Goal: Task Accomplishment & Management: Manage account settings

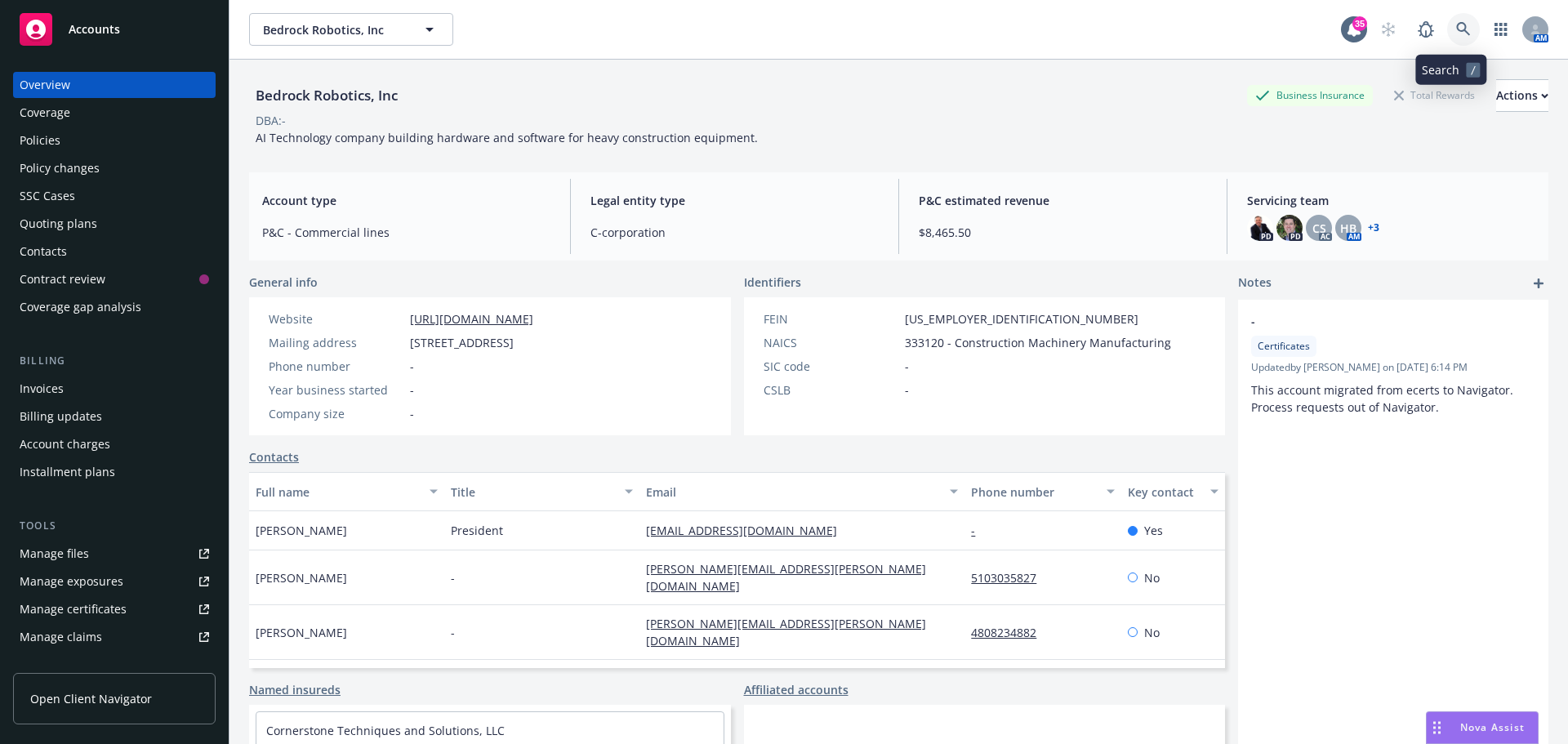
click at [1456, 30] on icon at bounding box center [1462, 28] width 14 height 14
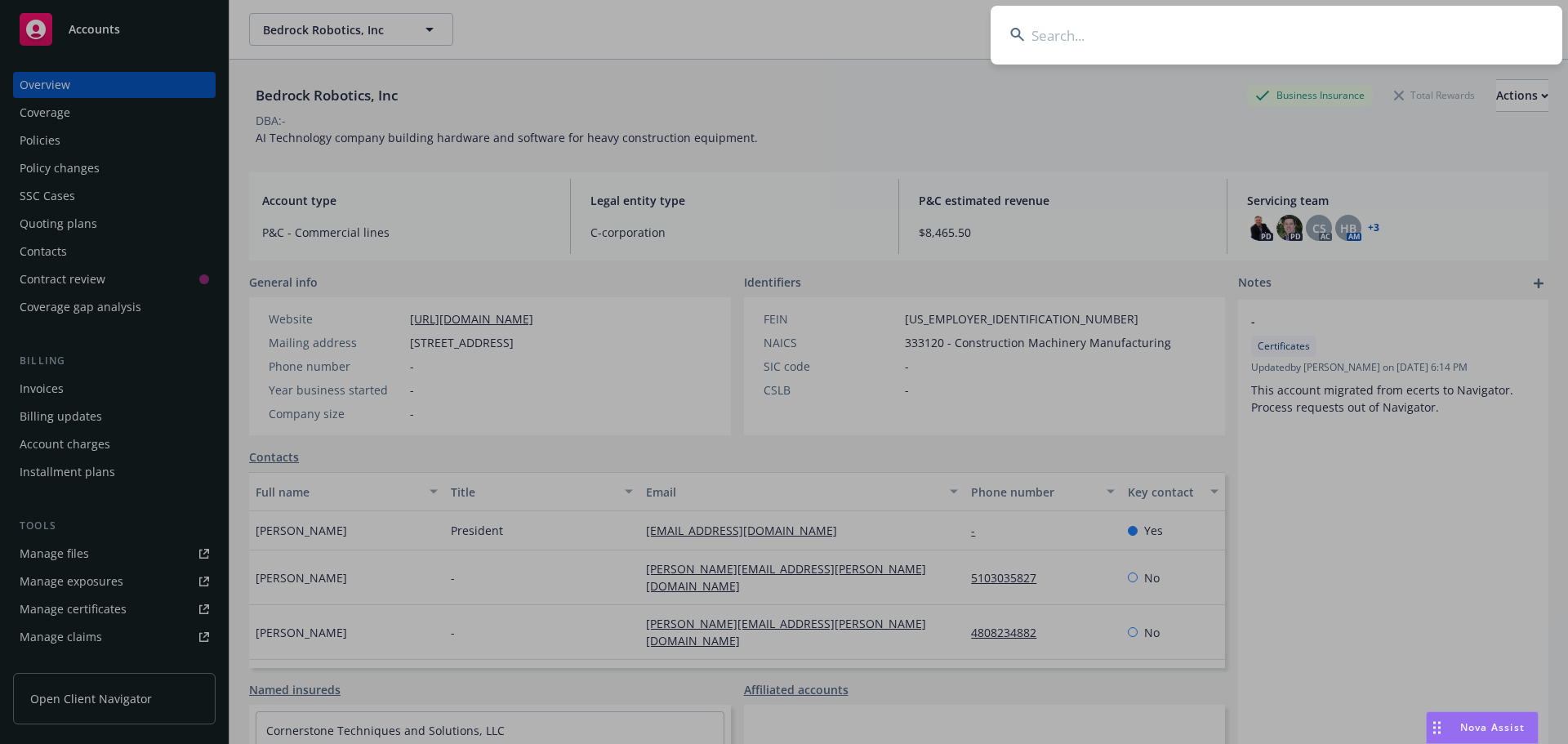
click at [1407, 34] on input at bounding box center [1277, 34] width 571 height 59
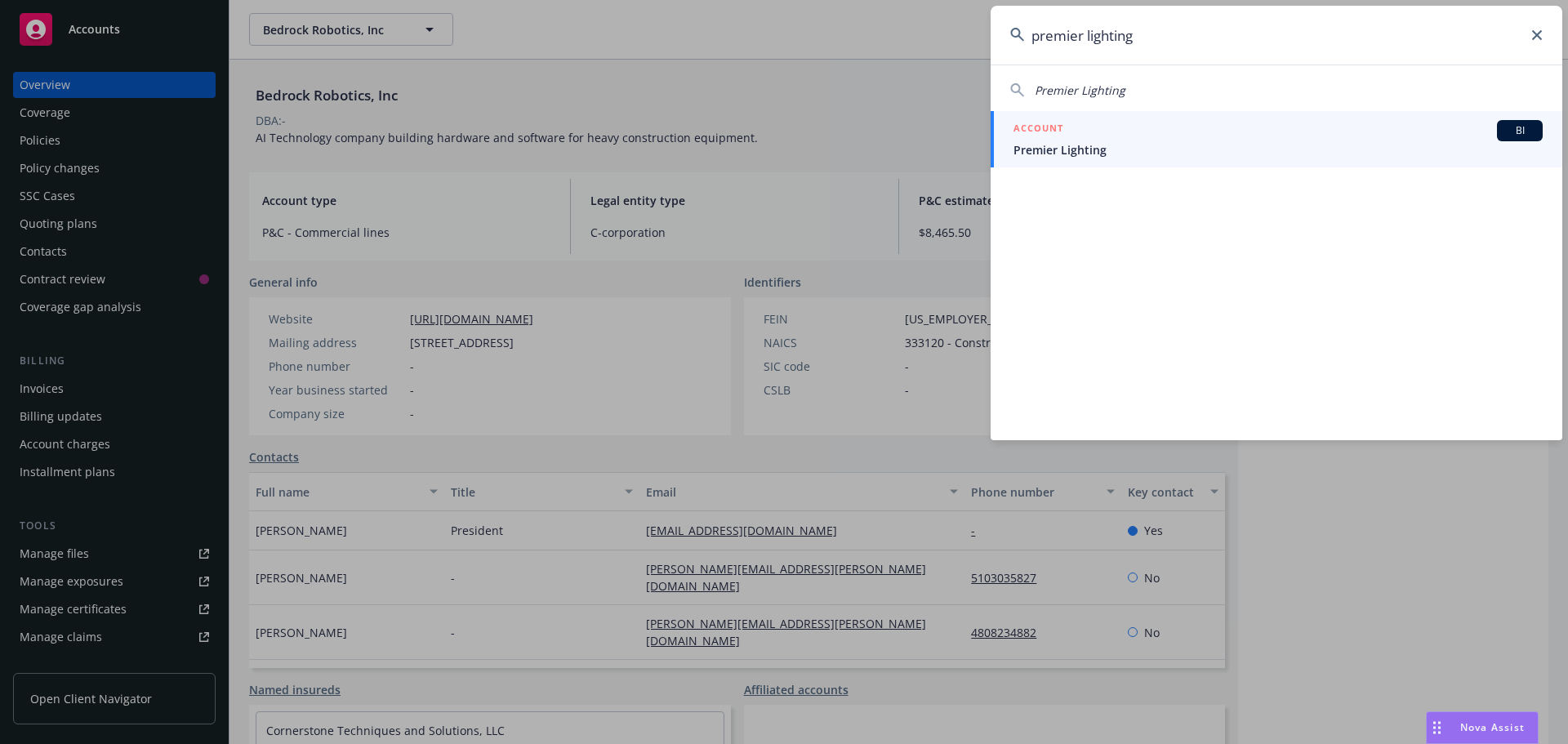
type input "premier lighting"
click at [1129, 149] on span "Premier Lighting" at bounding box center [1278, 149] width 529 height 17
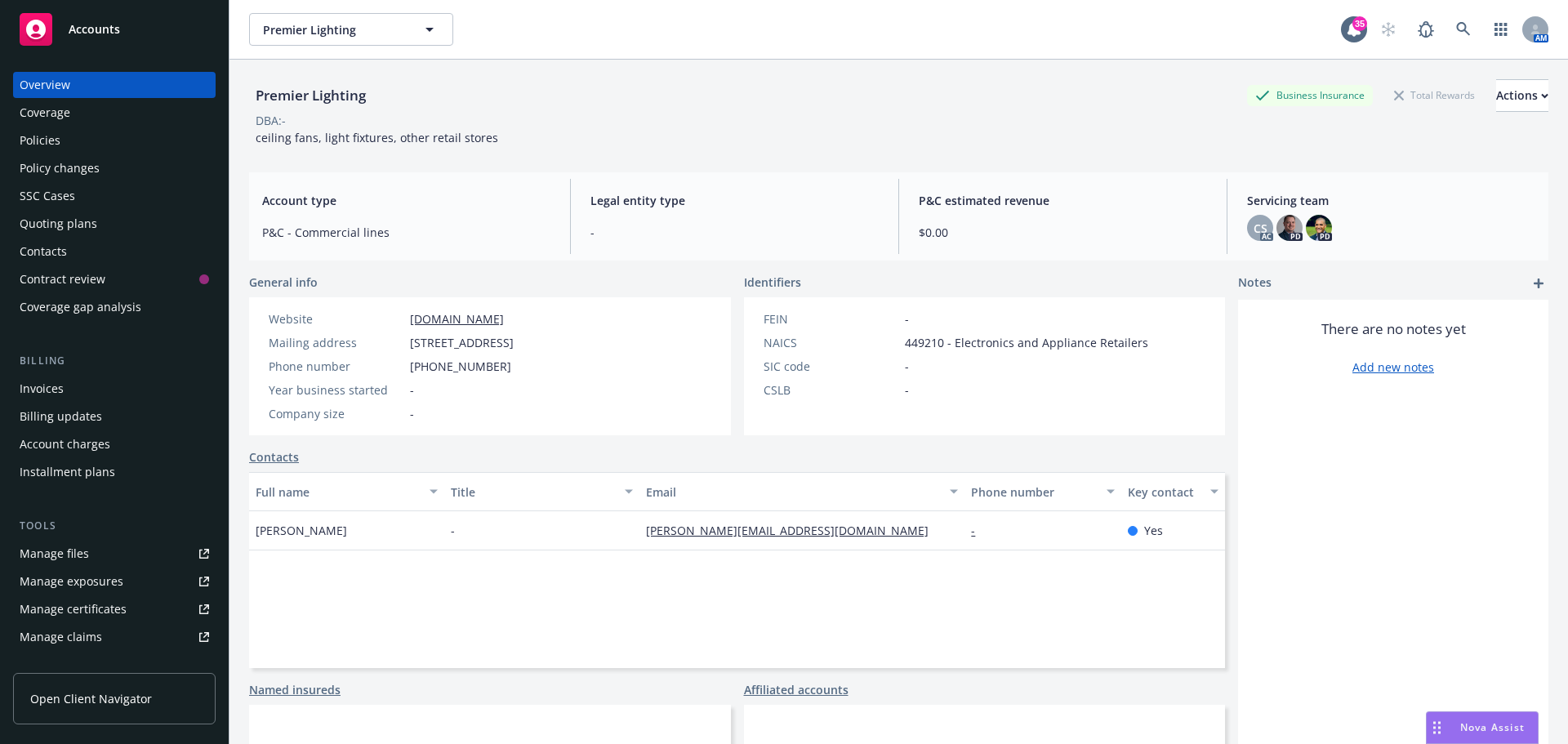
click at [89, 554] on link "Manage files" at bounding box center [114, 553] width 203 height 26
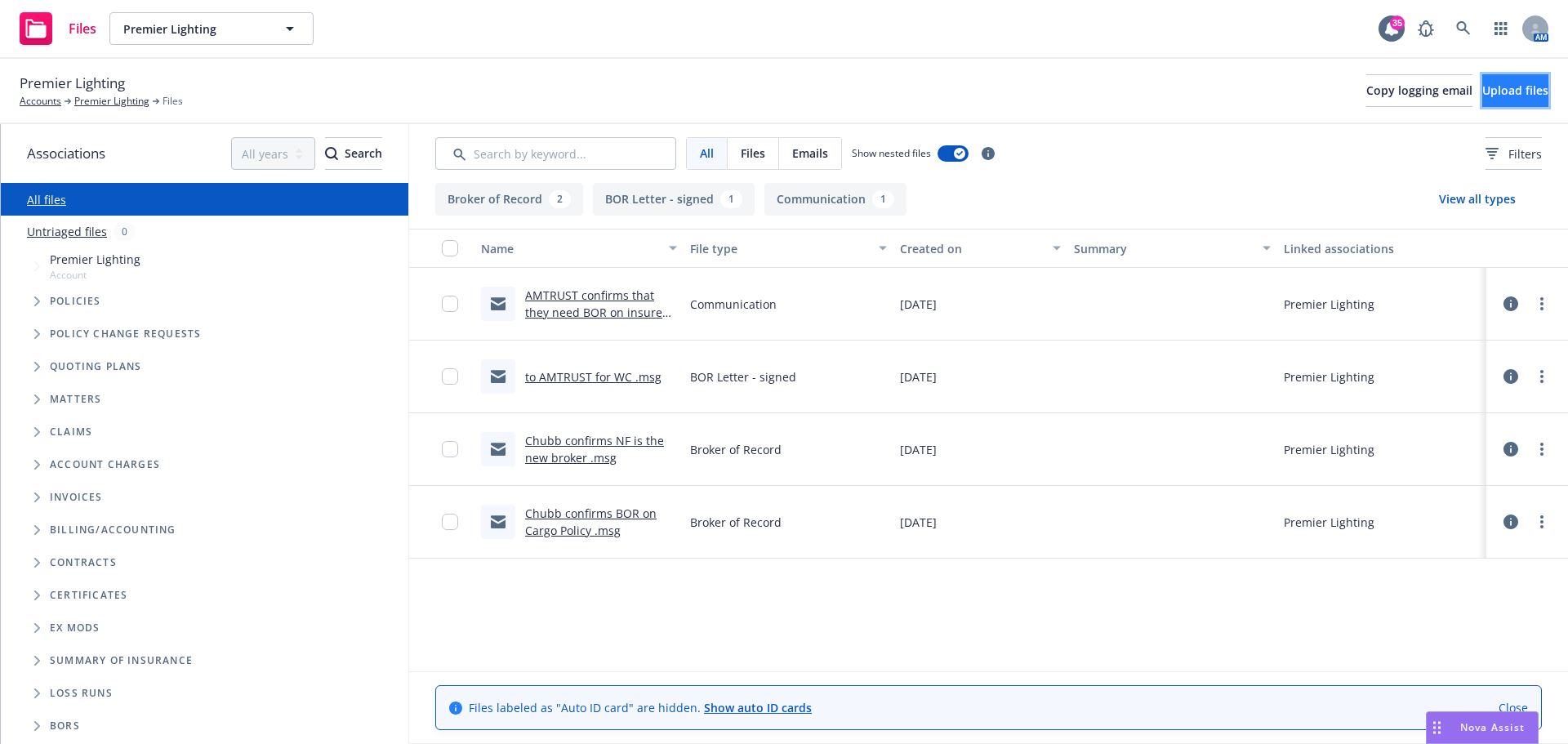
click at [1503, 89] on span "Upload files" at bounding box center [1515, 89] width 66 height 15
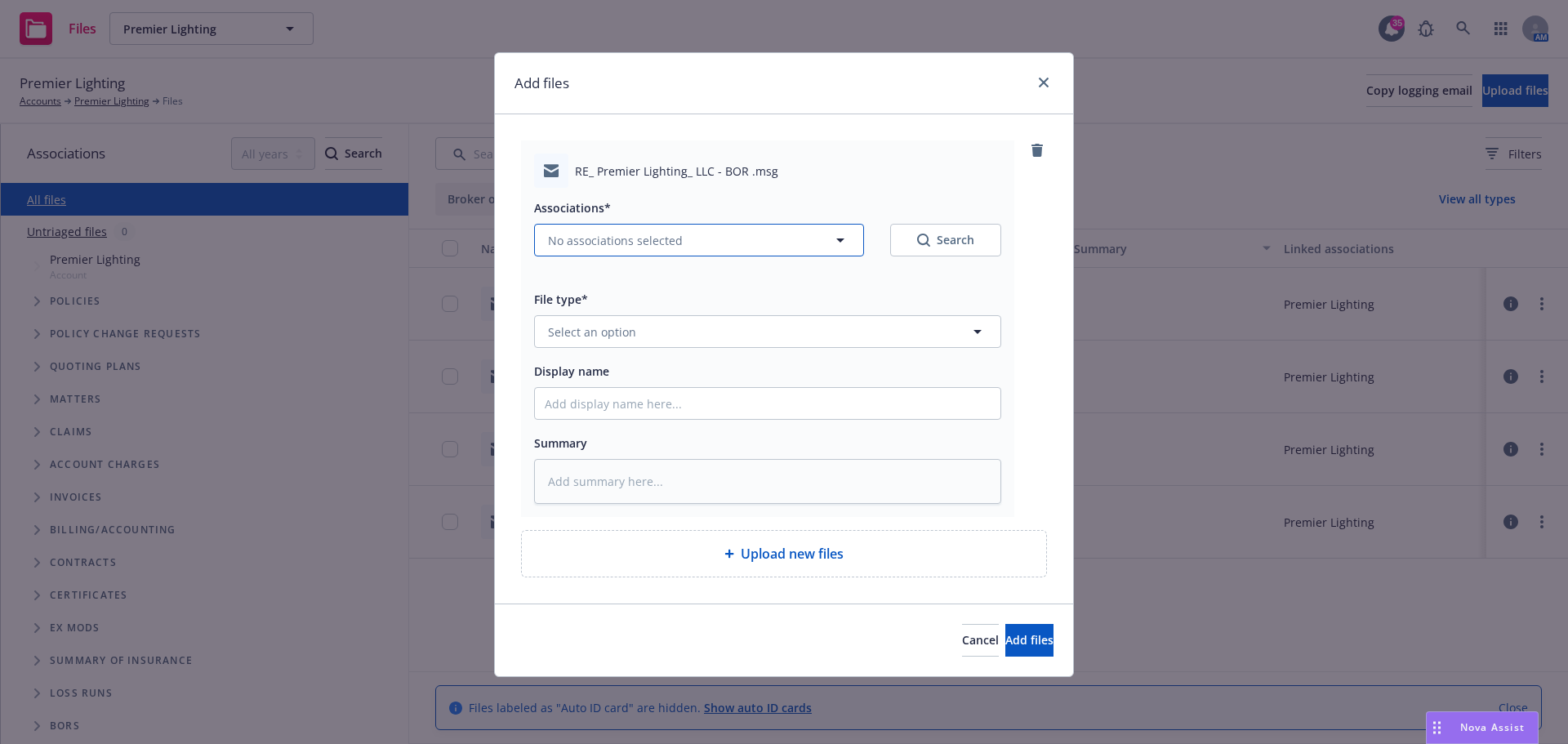
click at [585, 235] on span "No associations selected" at bounding box center [615, 240] width 135 height 17
type textarea "x"
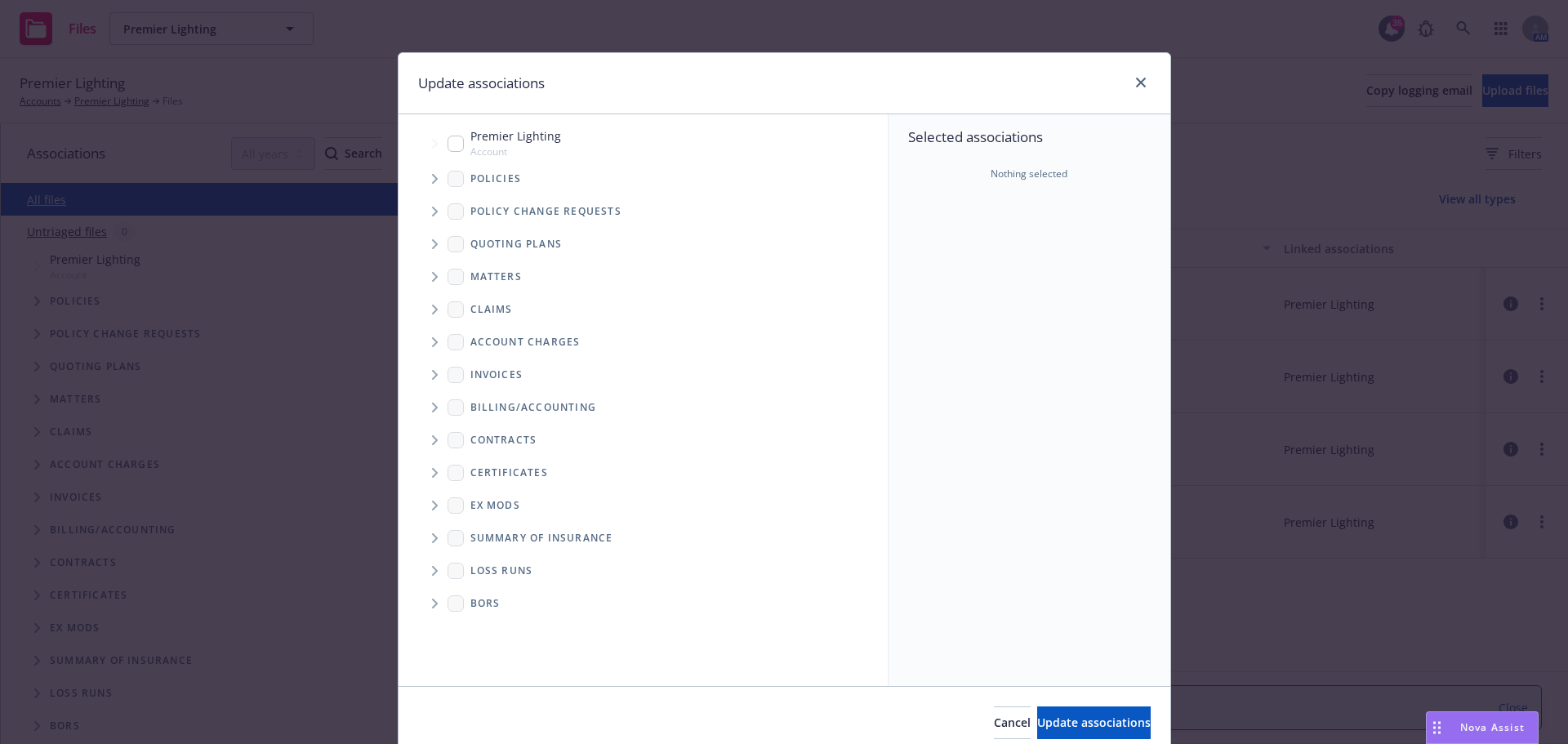
click at [449, 144] on input "Tree Example" at bounding box center [456, 144] width 16 height 16
checkbox input "true"
click at [1072, 730] on span "Update associations" at bounding box center [1094, 721] width 114 height 15
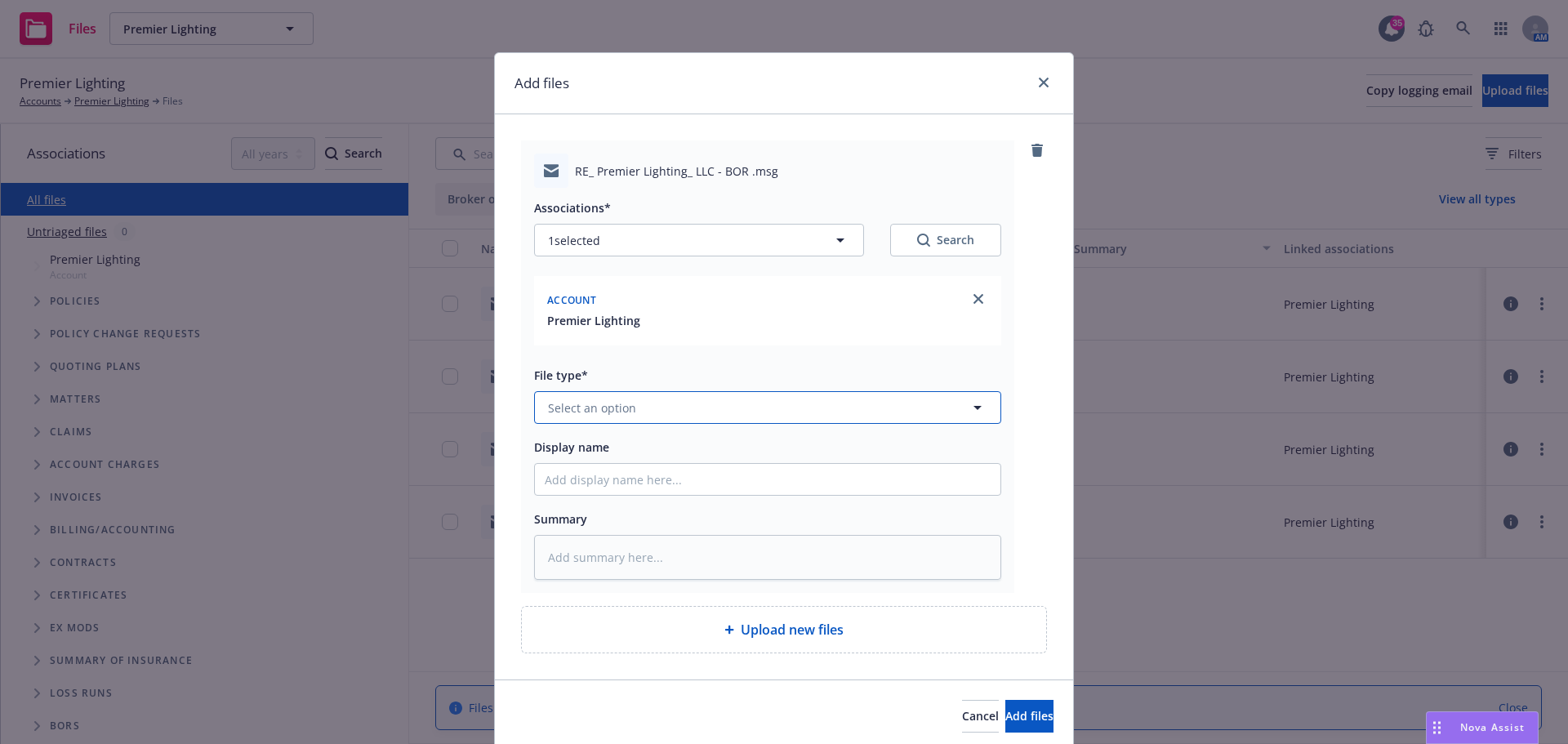
click at [620, 411] on span "Select an option" at bounding box center [592, 408] width 89 height 17
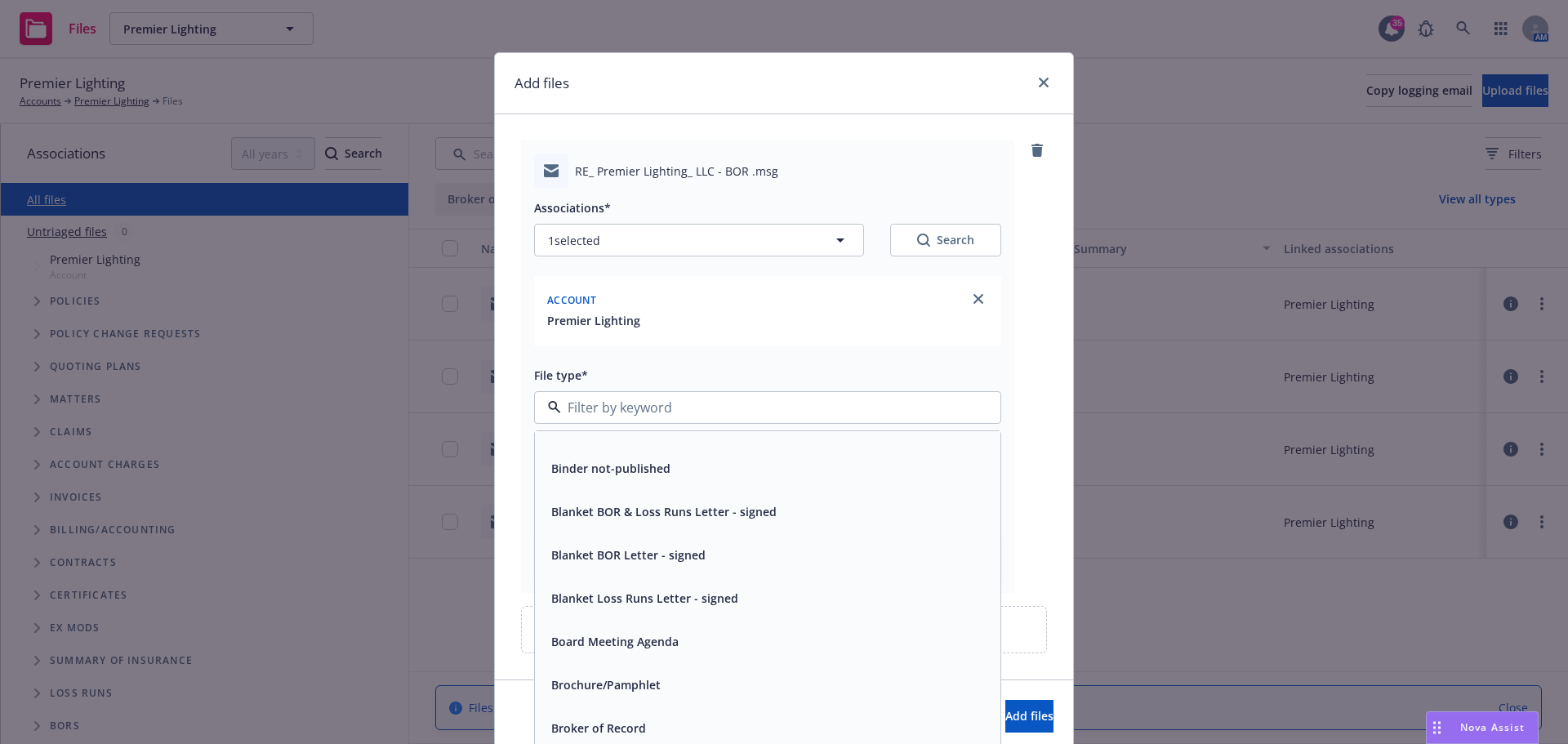
scroll to position [1061, 0]
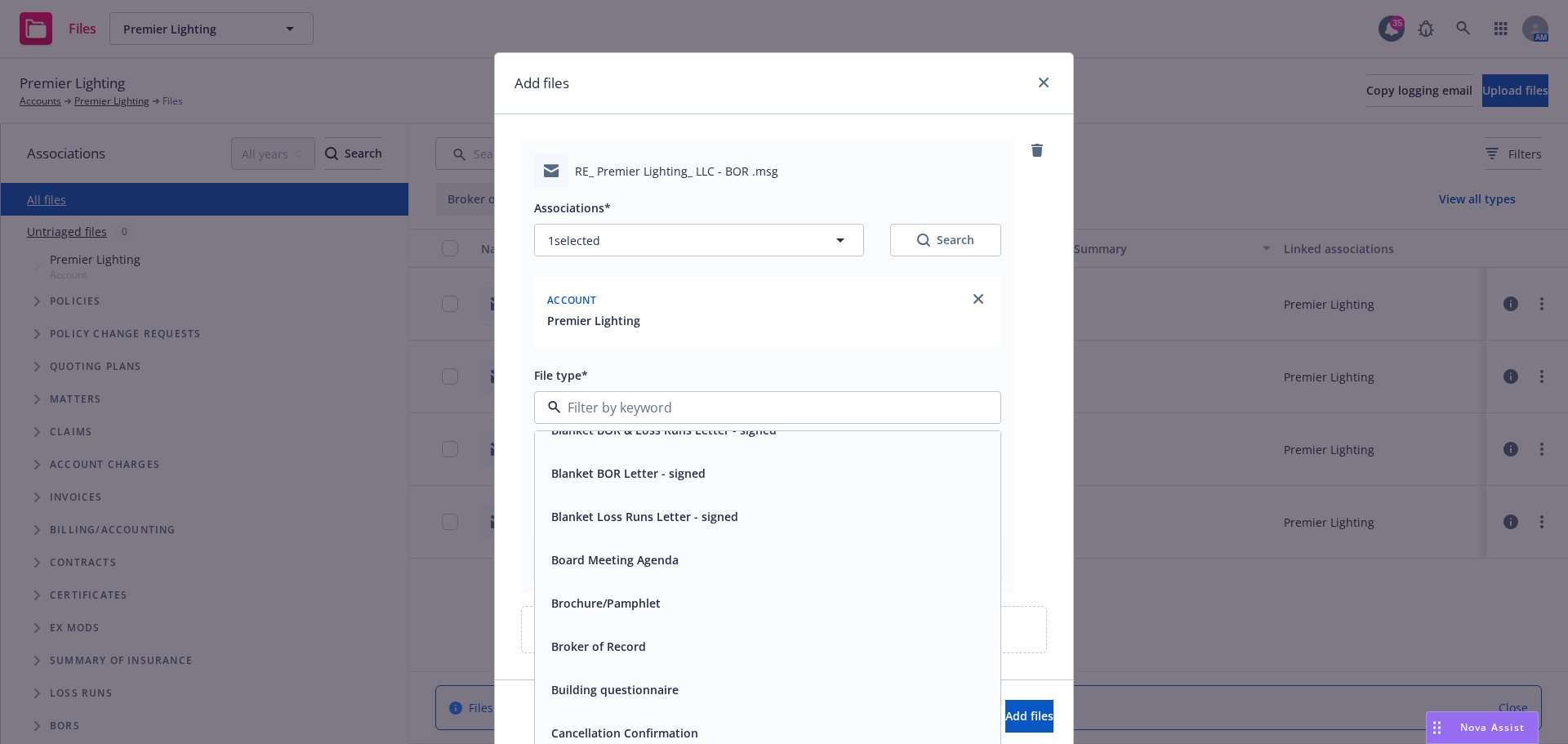
click at [621, 655] on div "Broker of Record" at bounding box center [597, 646] width 105 height 24
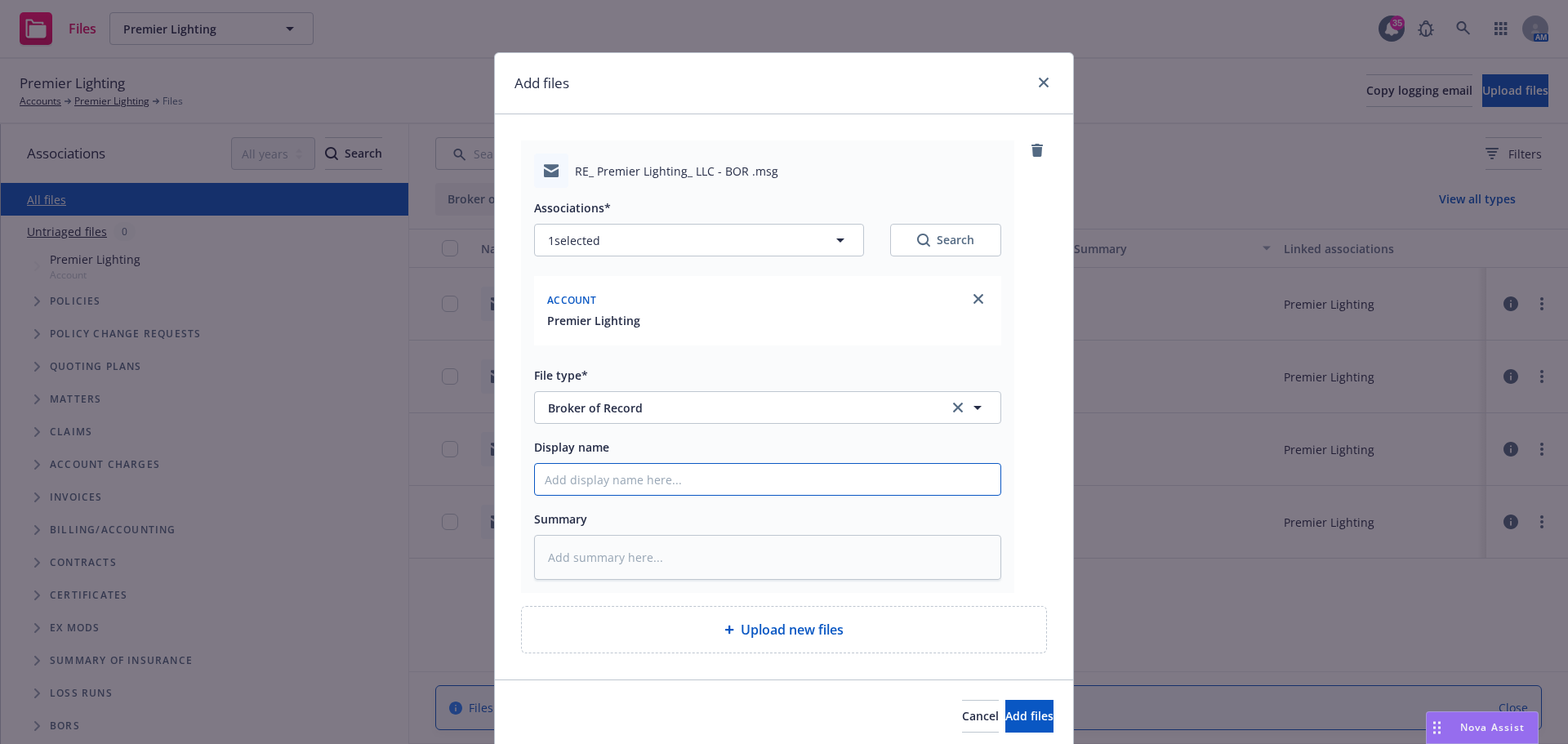
click at [630, 473] on input "Display name" at bounding box center [768, 479] width 466 height 31
type textarea "x"
type input "R"
type textarea "x"
type input "Re"
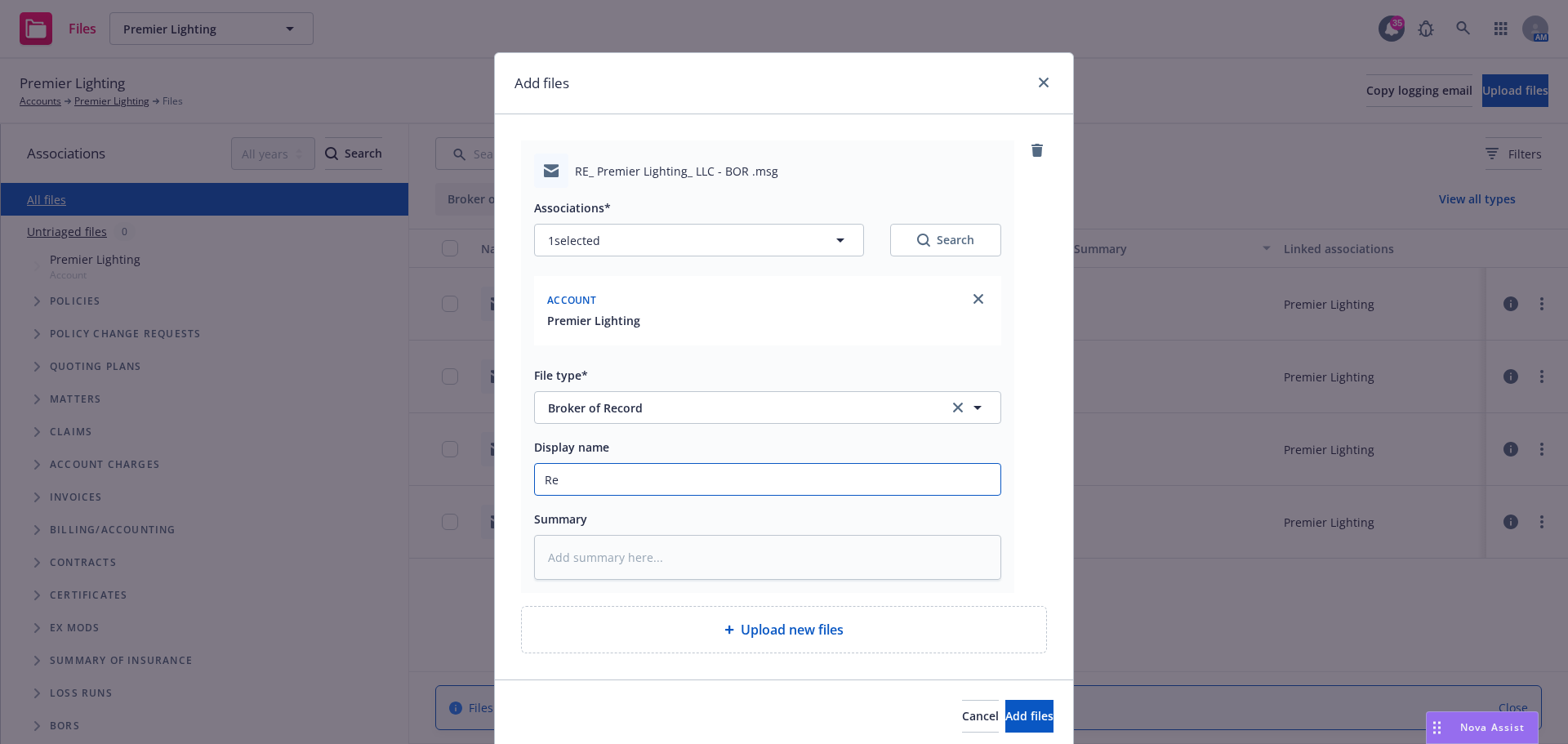
type textarea "x"
type input "Rev"
type textarea "x"
type input "Revi"
type textarea "x"
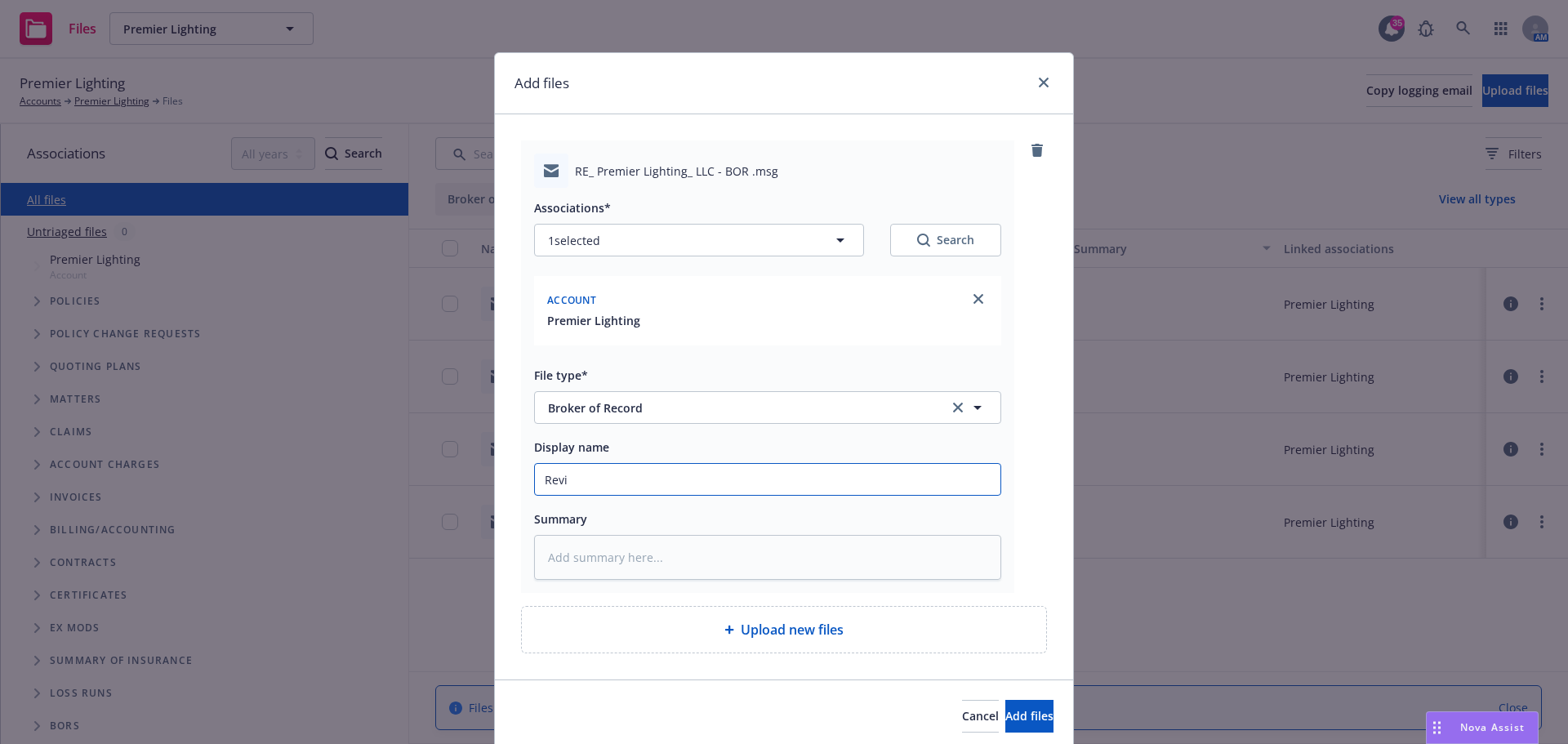
type input "[PERSON_NAME]"
type textarea "x"
type input "Revise"
type textarea "x"
type input "Revised"
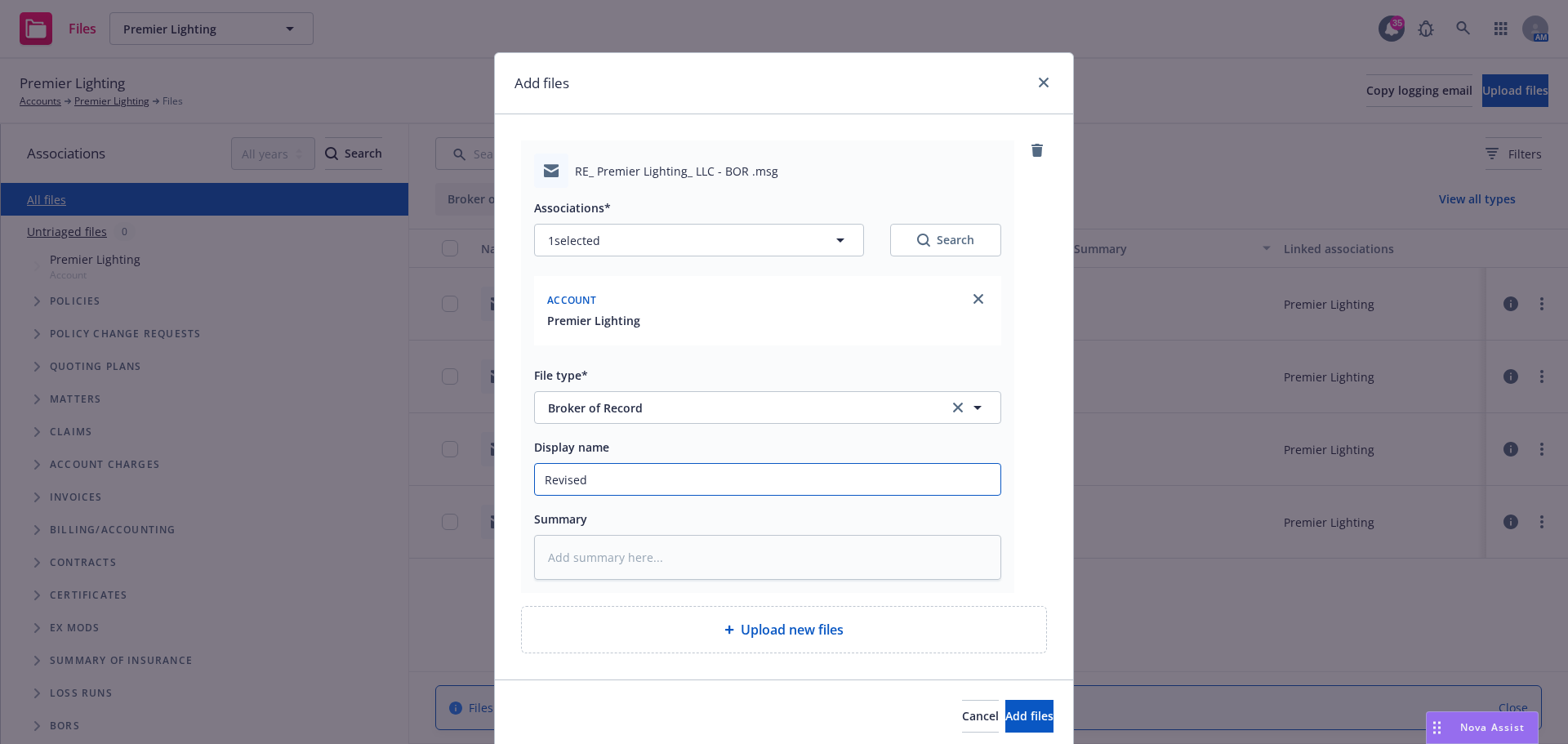
type textarea "x"
type input "Revised"
type textarea "x"
type input "Revised w"
type textarea "x"
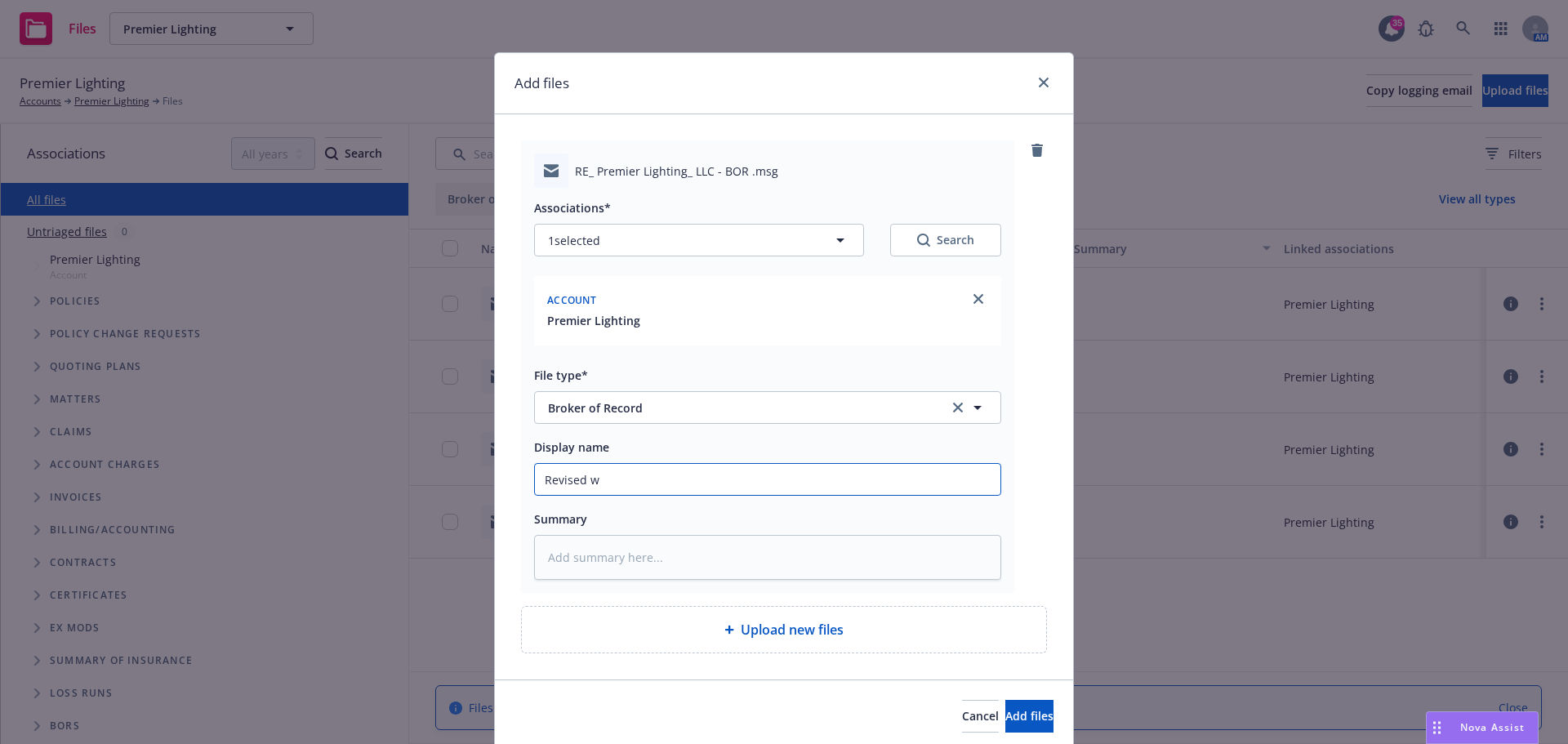
type input "Revised w/"
type textarea "x"
type input "Revised w/"
type textarea "x"
type input "Revised w/ p"
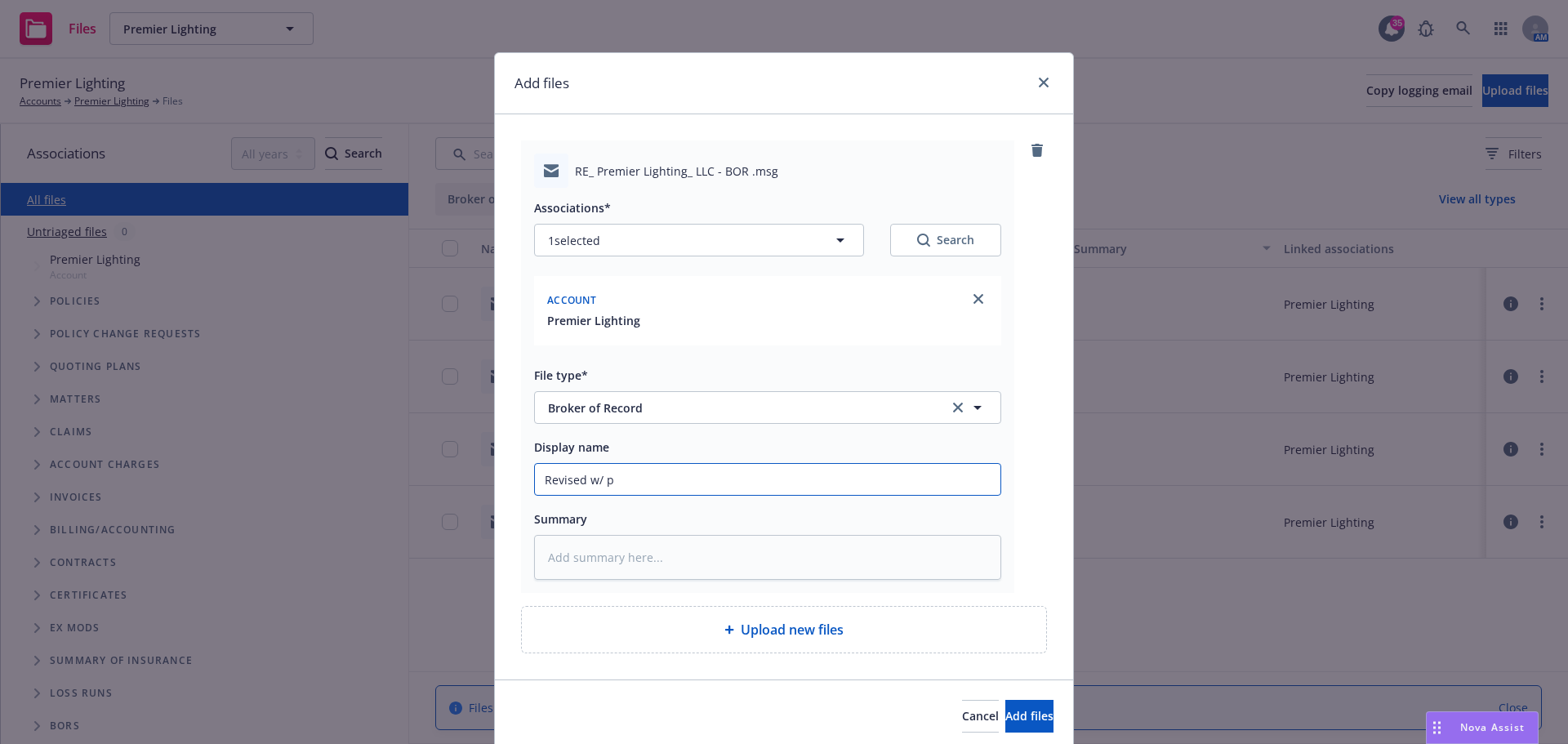
type textarea "x"
type input "Revised w/ po"
type textarea "x"
type input "Revised w/ pol"
type textarea "x"
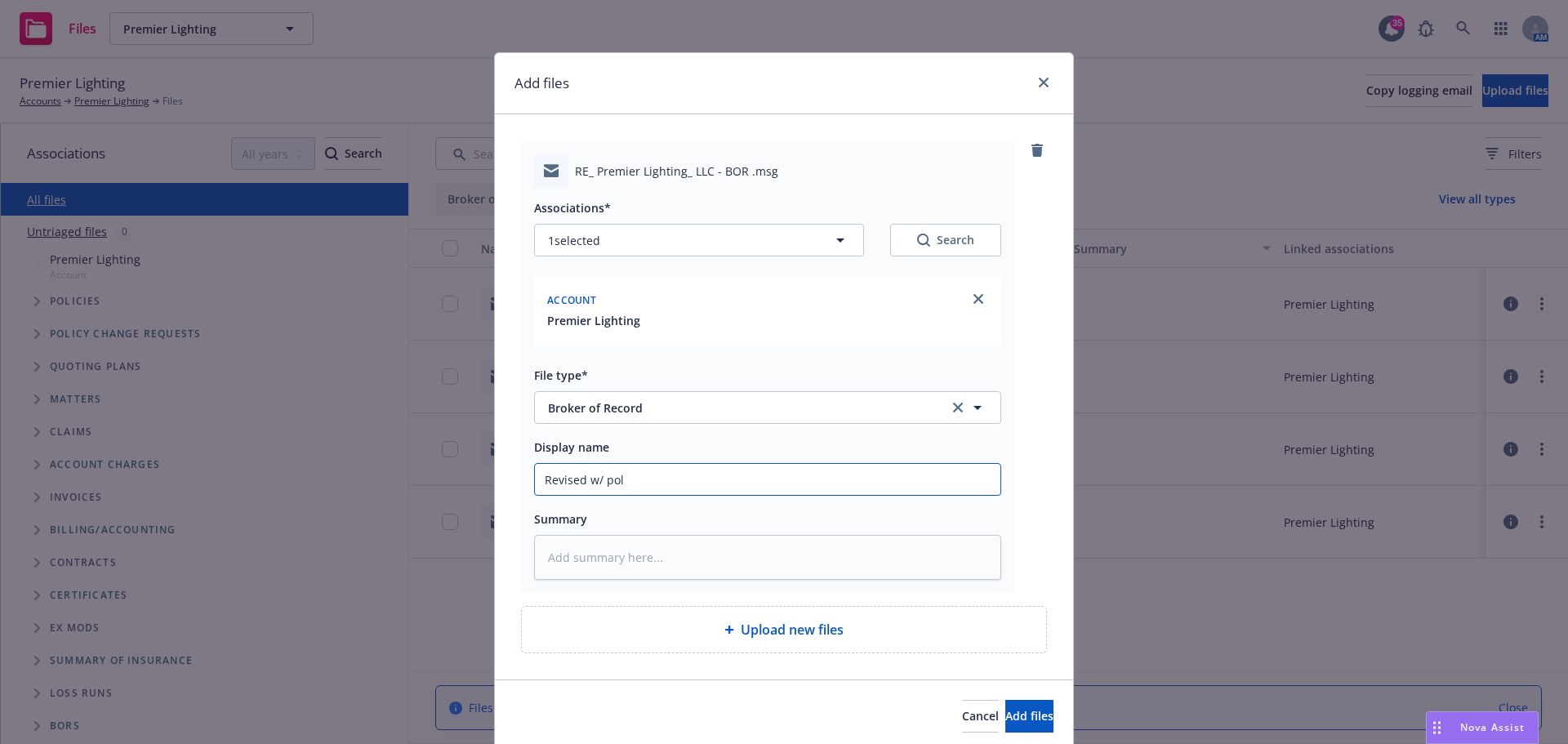
type input "Revised w/ poli"
type textarea "x"
type input "Revised w/ polic"
type textarea "x"
type input "Revised w/ policy"
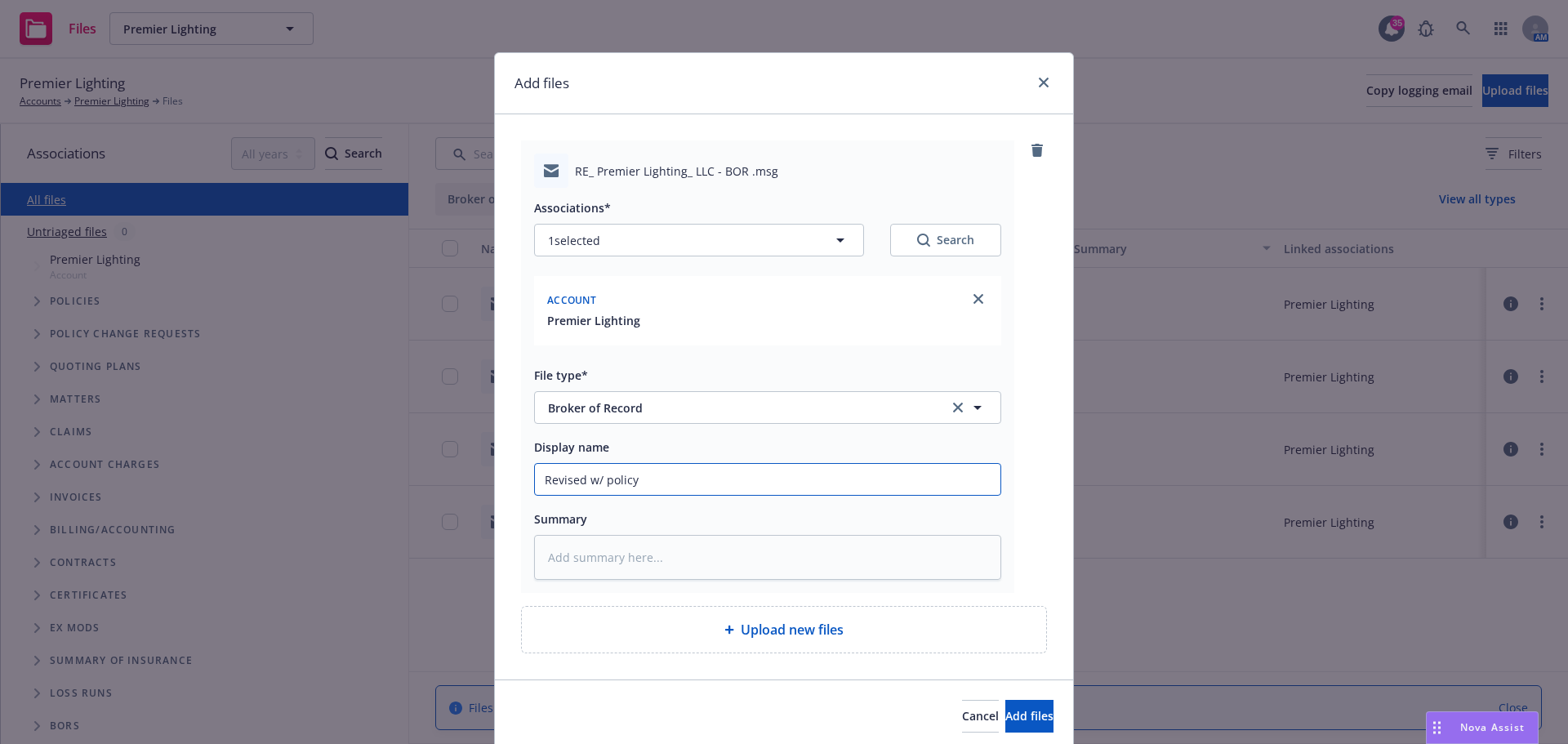
type textarea "x"
type input "Revised w/ policy"
type textarea "x"
type input "Revised w/ policy #"
type textarea "x"
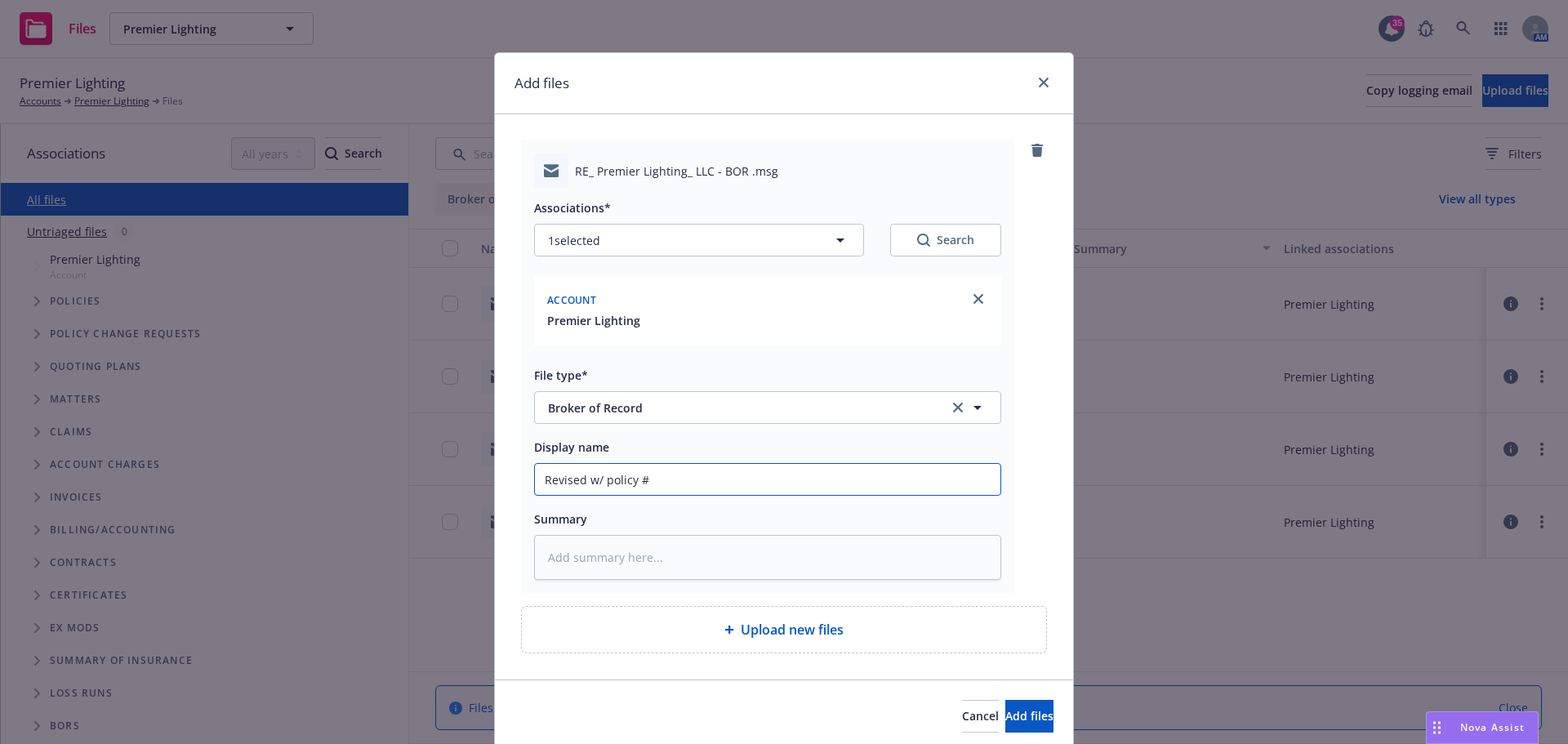
type input "Revised w/ policy #'"
type textarea "x"
type input "Revised w/ policy #'s"
type textarea "x"
type input "Revised w/ policy #'s"
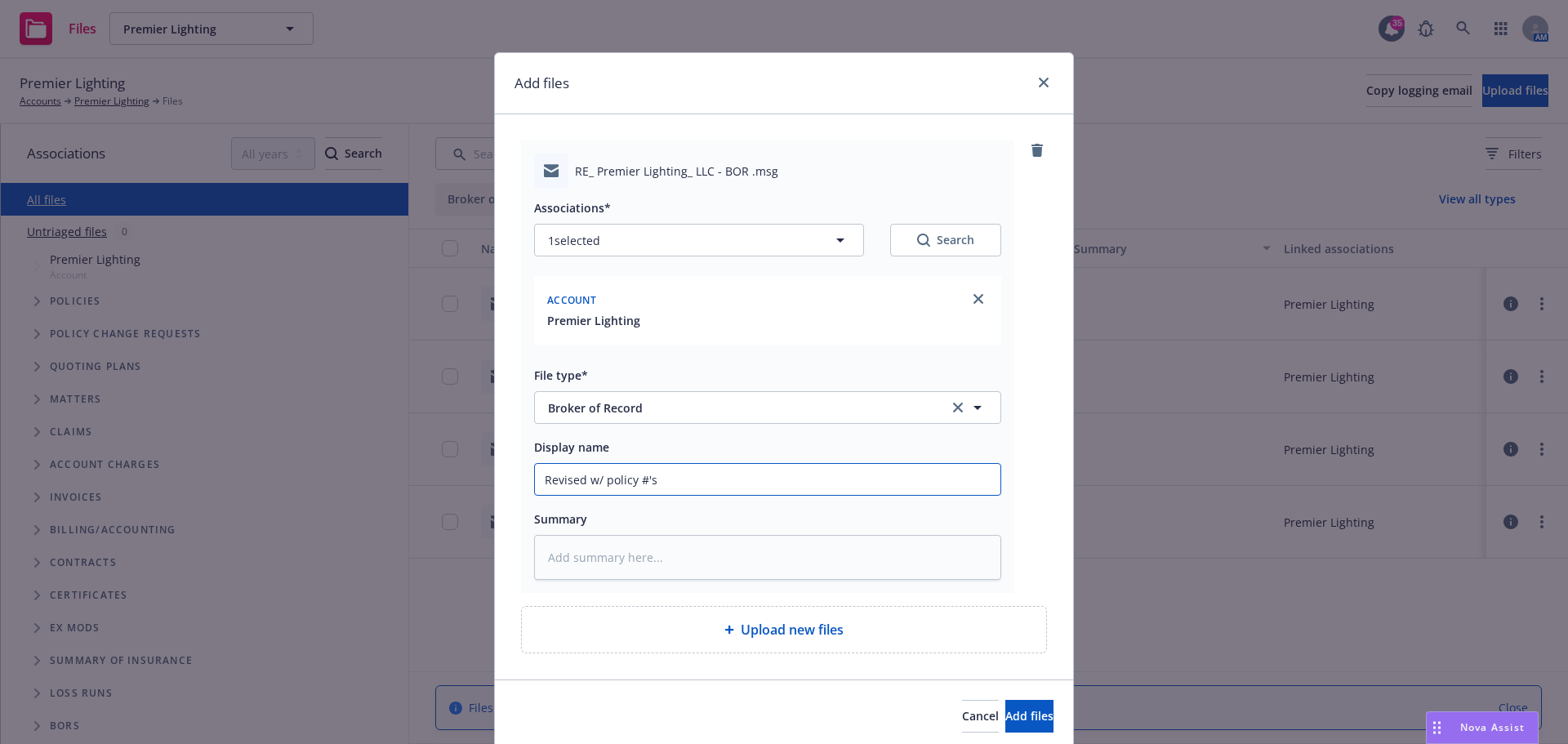
type textarea "x"
type input "Revised w/ policy #'s to"
type textarea "x"
type input "Revised w/ policy #'s to"
type textarea "x"
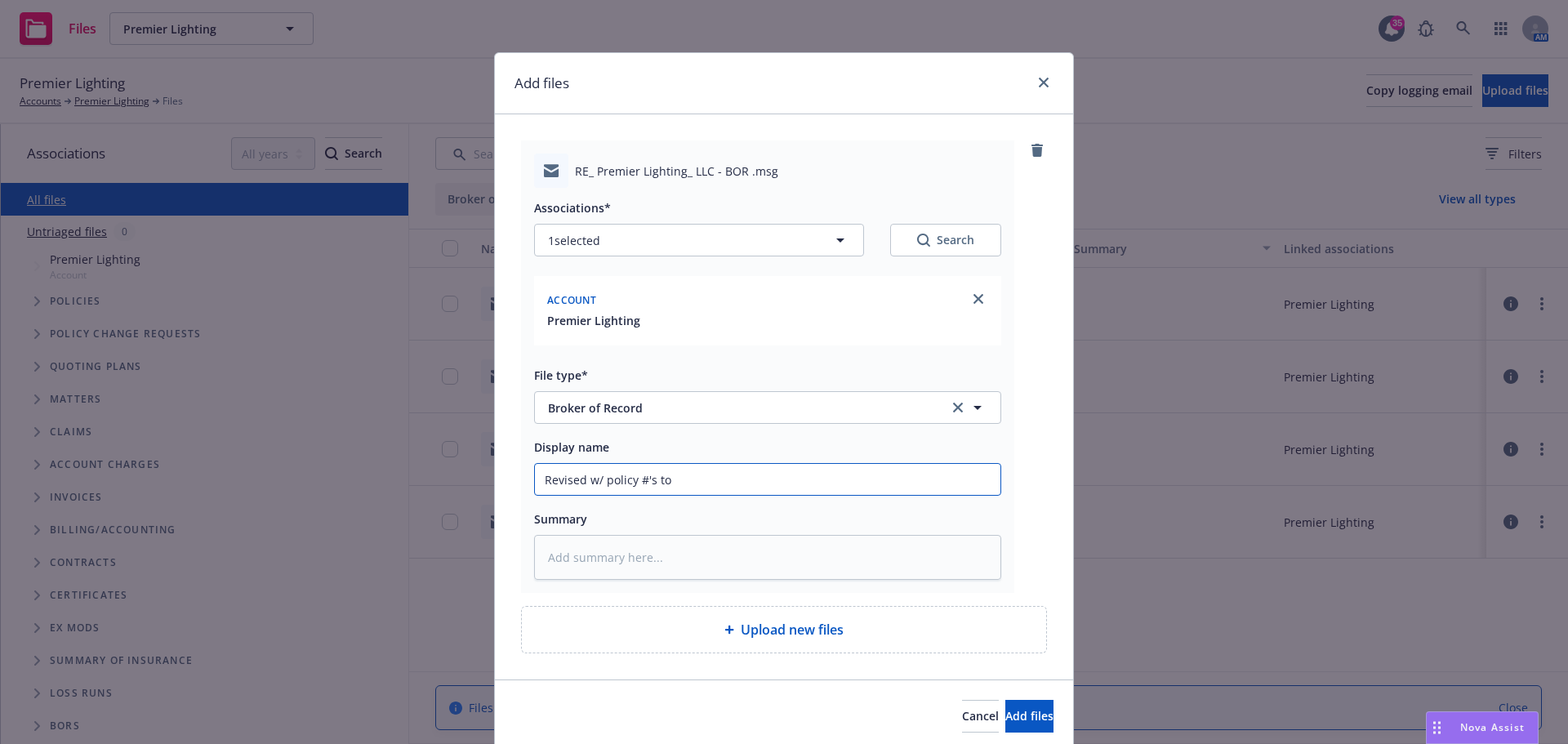
type input "Revised w/ policy #'s to T"
type textarea "x"
type input "Revised w/ policy #'s to Tr"
type textarea "x"
type input "Revised w/ policy #'s to Tra"
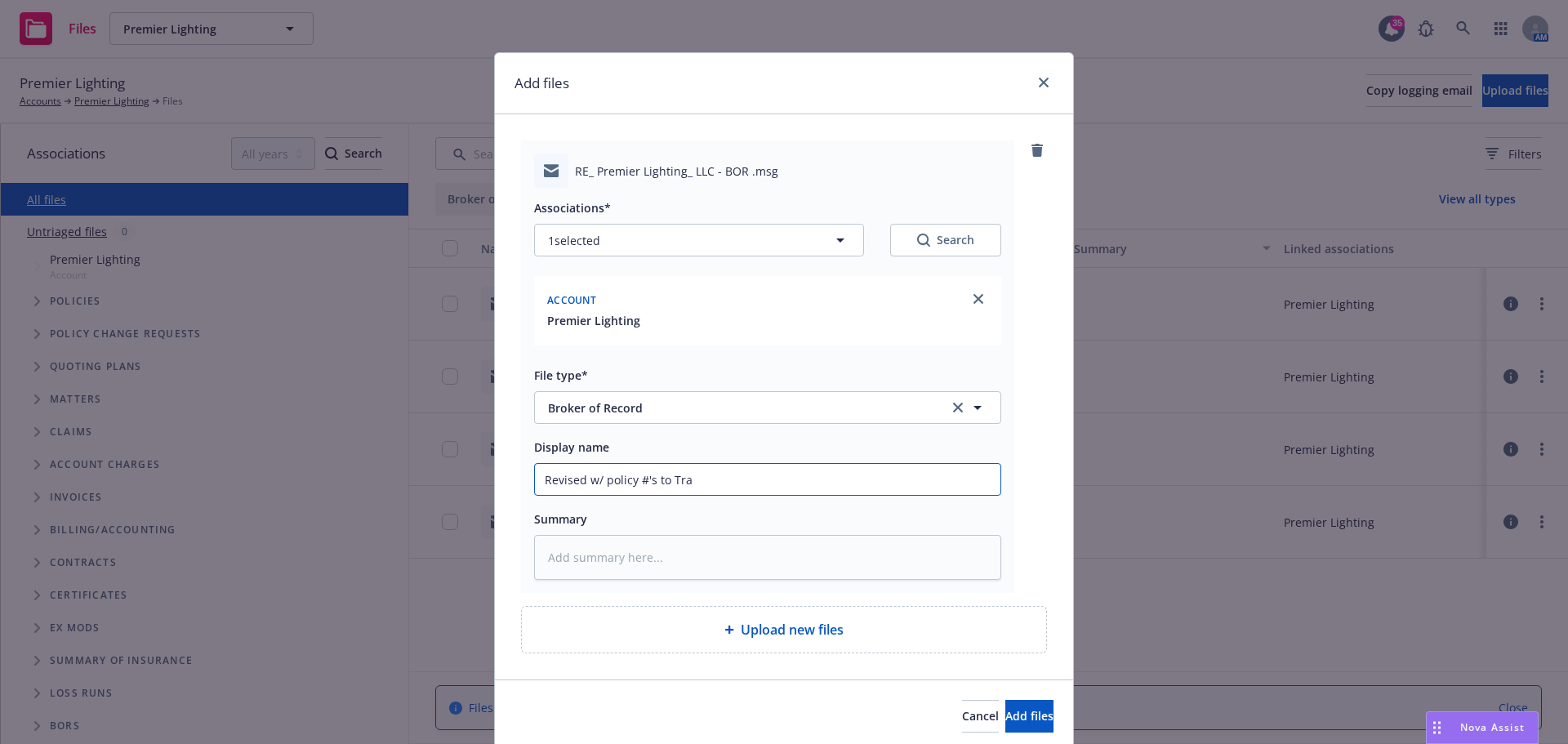
type textarea "x"
type input "Revised w/ policy #'s to Trav"
type textarea "x"
type input "Revised w/ policy #'s to Trave"
type textarea "x"
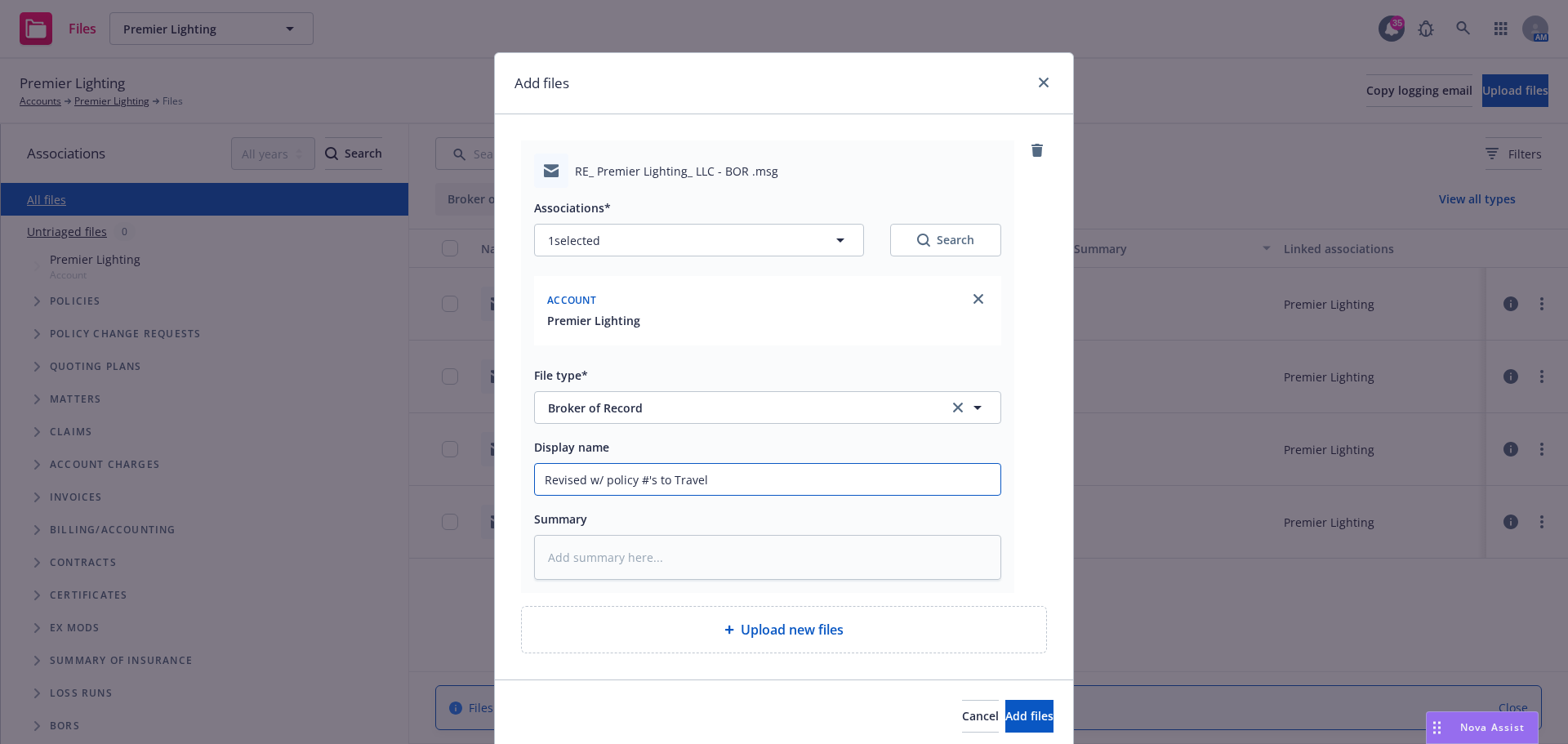
type input "Revised w/ policy #'s to Travele"
type textarea "x"
type input "Revised w/ policy #'s to Traveler"
type textarea "x"
type input "Revised w/ policy #'s to Travelers"
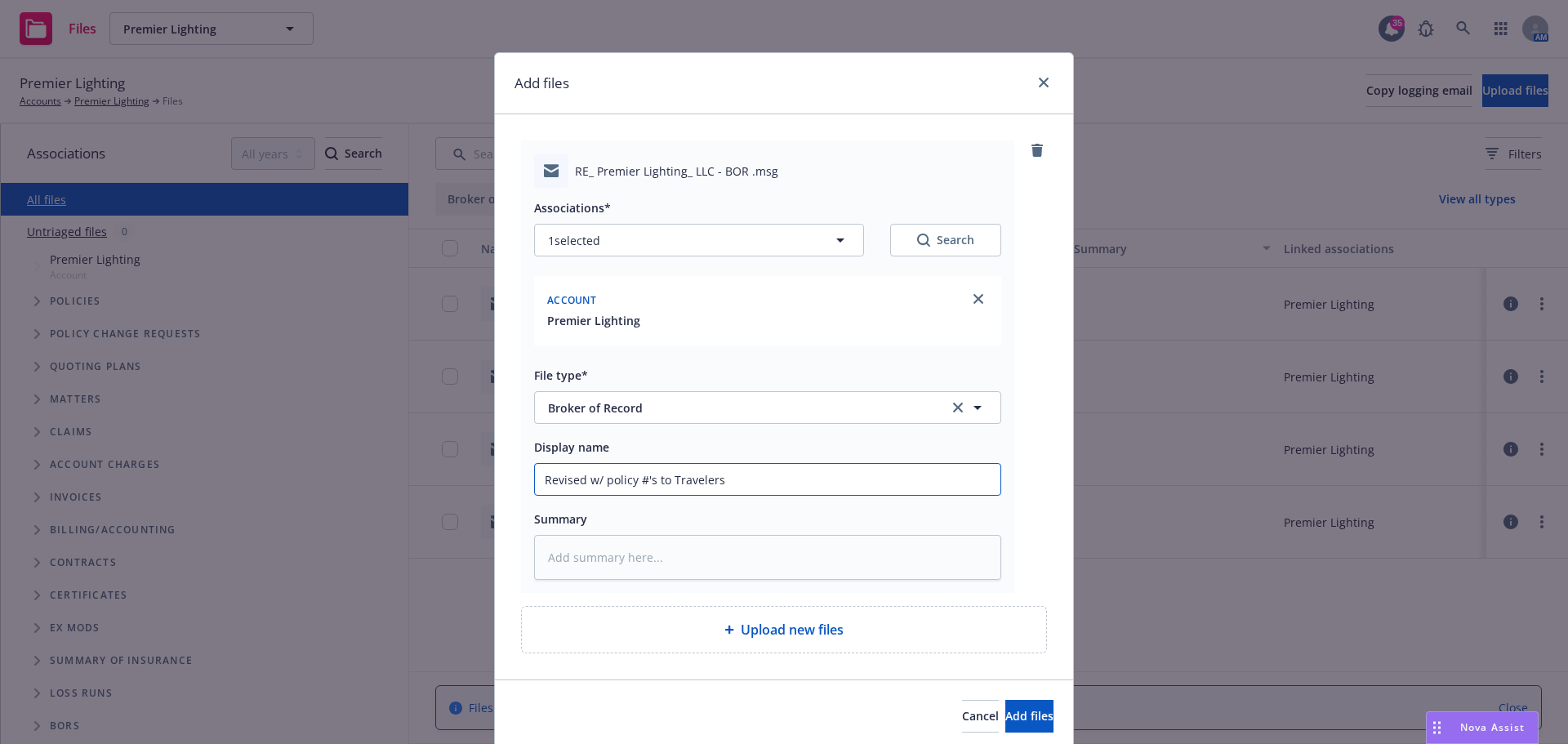
type textarea "x"
type input "Revised w/ policy #'s to Travelers"
click at [1025, 716] on button "Add files" at bounding box center [1029, 716] width 48 height 33
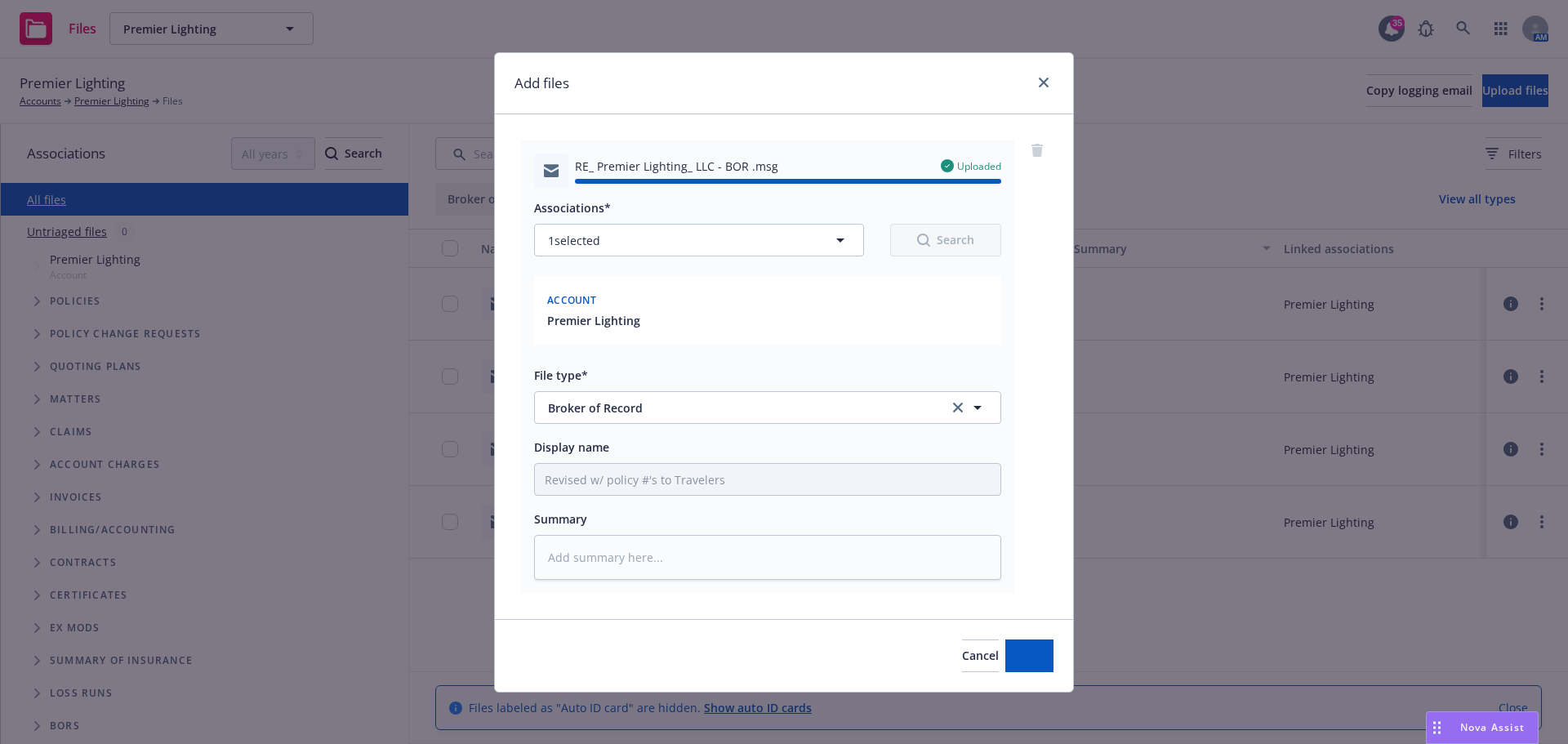
type textarea "x"
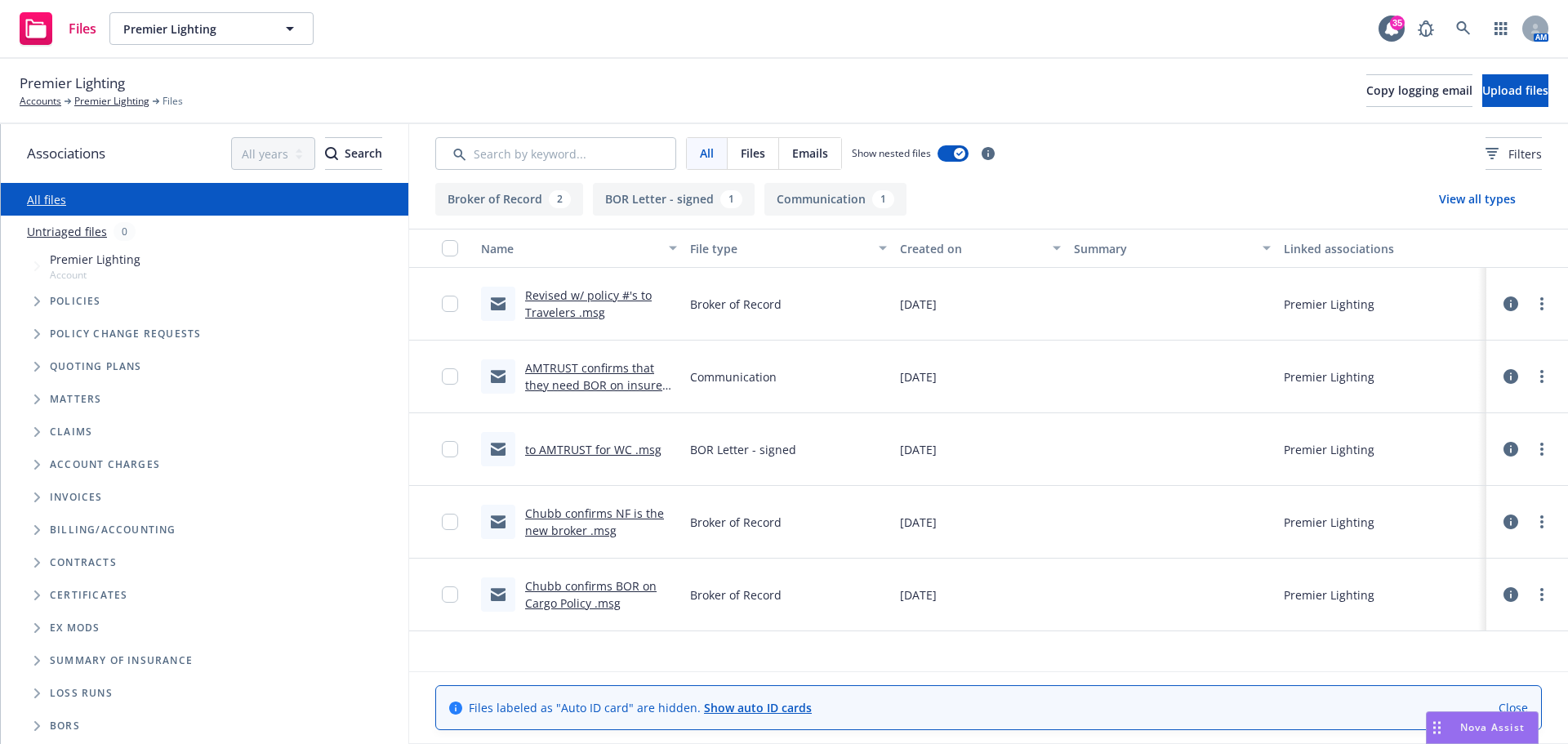
click at [1203, 122] on div "Premier Lighting Accounts Premier Lighting Files Copy logging email Upload files" at bounding box center [784, 91] width 1568 height 65
